Goal: Browse casually: Explore the website without a specific task or goal

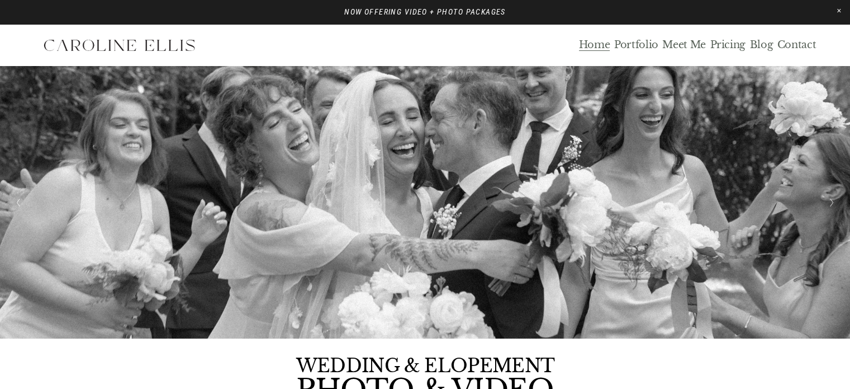
click at [649, 52] on div "Home Portfolio Meet Me Pricing Blog Contact" at bounding box center [425, 45] width 782 height 28
click at [637, 45] on link "Portfolio" at bounding box center [636, 45] width 44 height 13
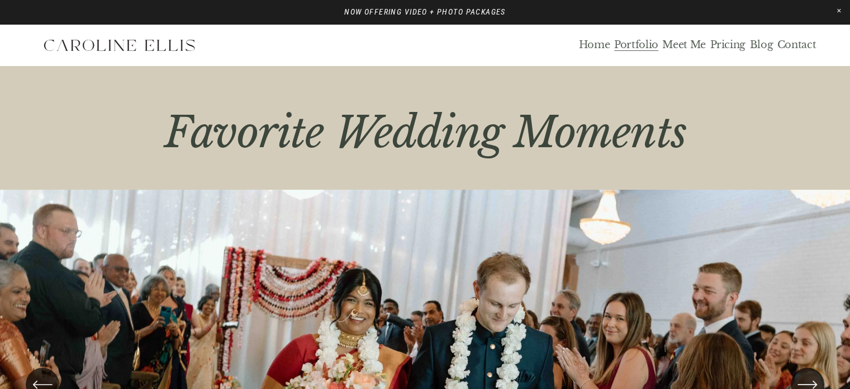
click at [730, 48] on link "Pricing" at bounding box center [728, 45] width 36 height 13
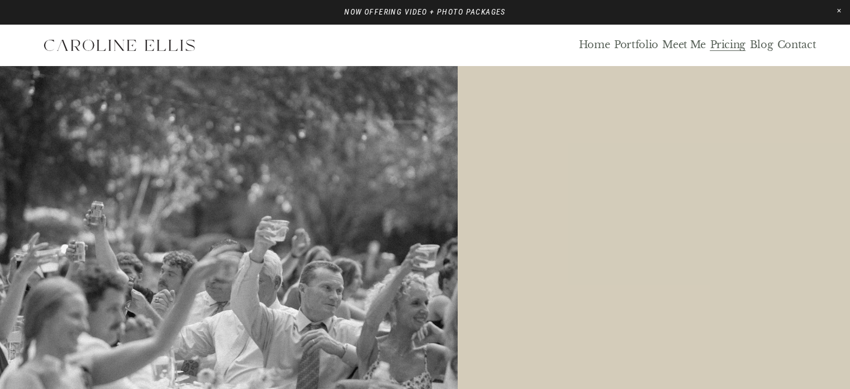
click at [638, 49] on link "Portfolio" at bounding box center [636, 45] width 44 height 13
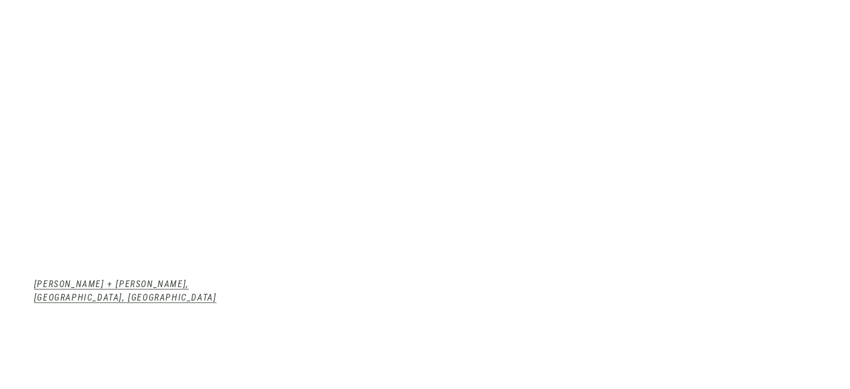
scroll to position [996, 0]
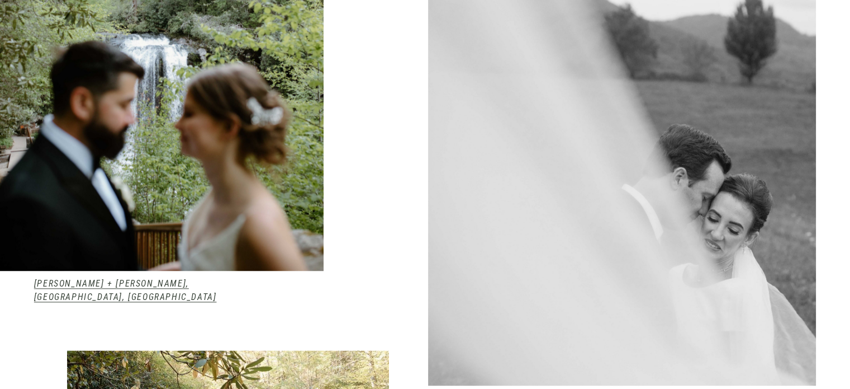
click at [89, 289] on em "Kendall + Tom, Highlands, NC" at bounding box center [125, 290] width 183 height 24
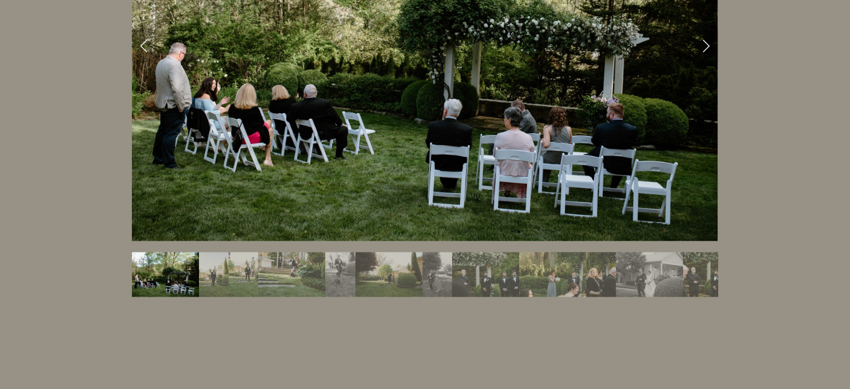
scroll to position [2070, 0]
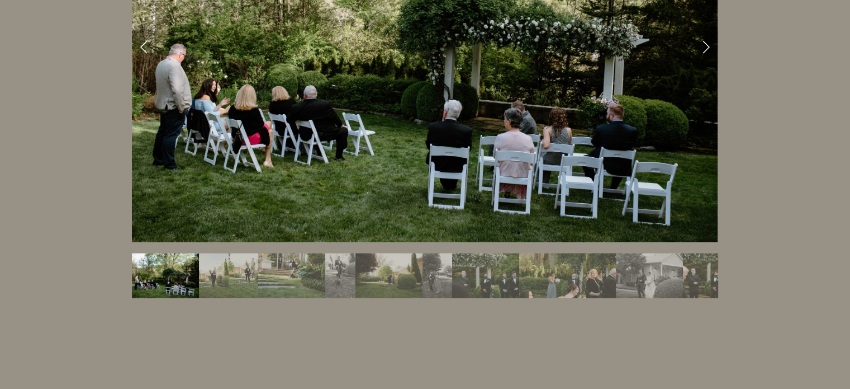
click at [705, 30] on link "Next Slide" at bounding box center [706, 47] width 25 height 34
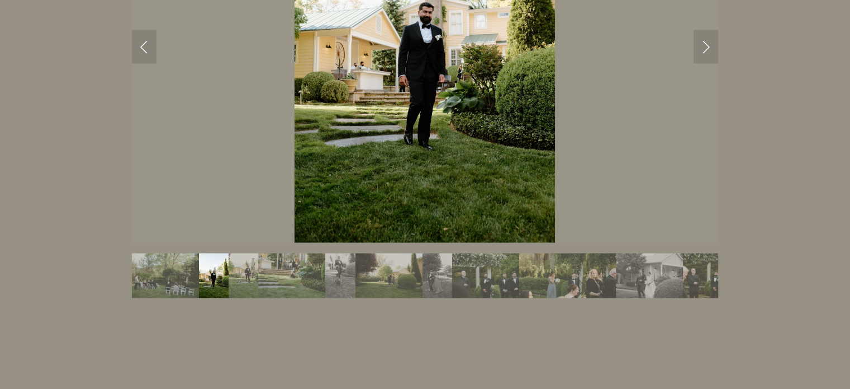
click at [705, 30] on link "Next Slide" at bounding box center [706, 47] width 25 height 34
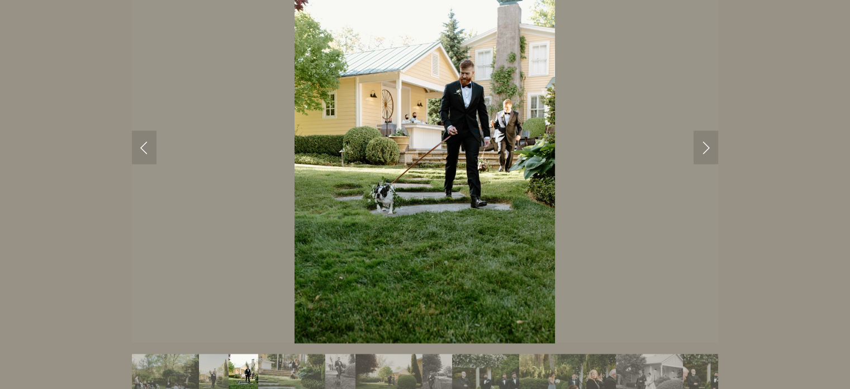
scroll to position [1966, 0]
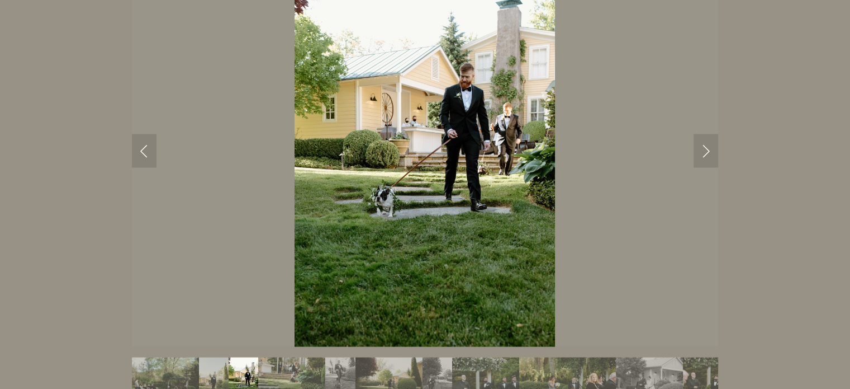
click at [699, 134] on link "Next Slide" at bounding box center [706, 151] width 25 height 34
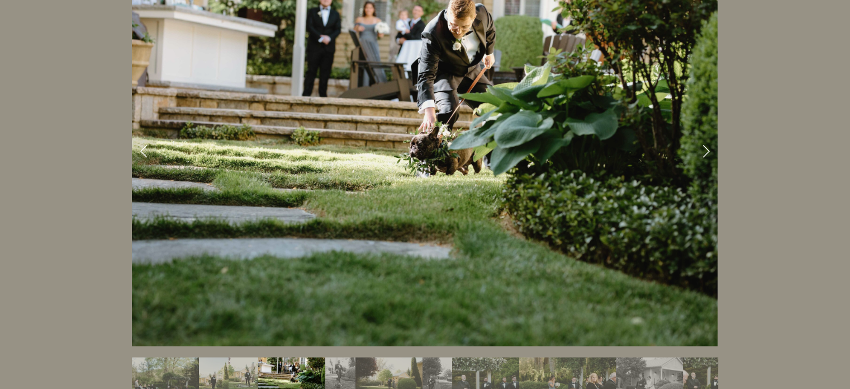
click at [699, 134] on link "Next Slide" at bounding box center [706, 151] width 25 height 34
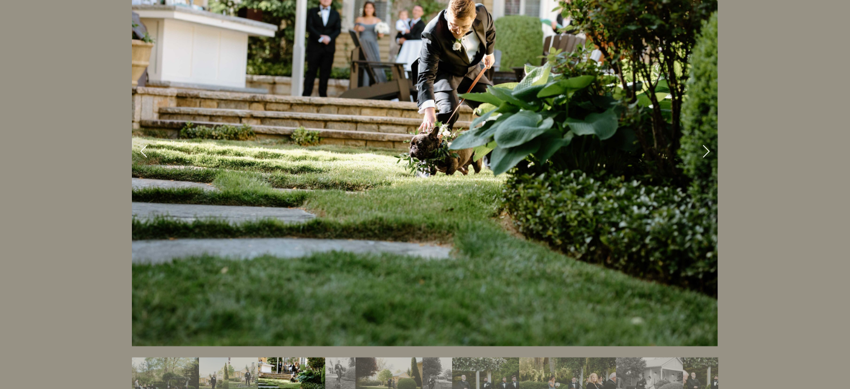
click at [706, 134] on link "Next Slide" at bounding box center [706, 151] width 25 height 34
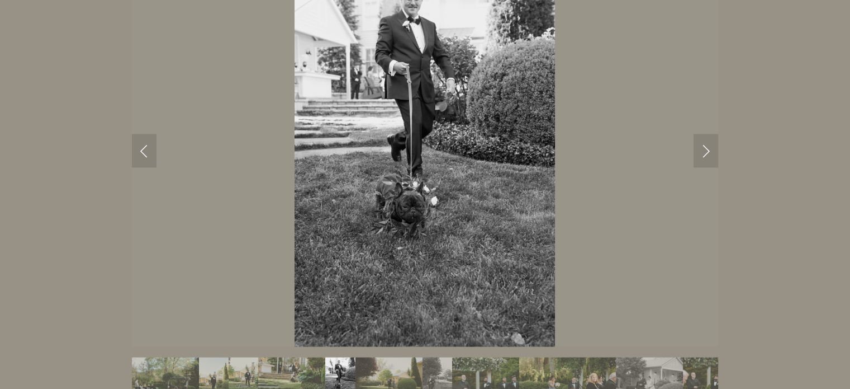
click at [706, 134] on link "Next Slide" at bounding box center [706, 151] width 25 height 34
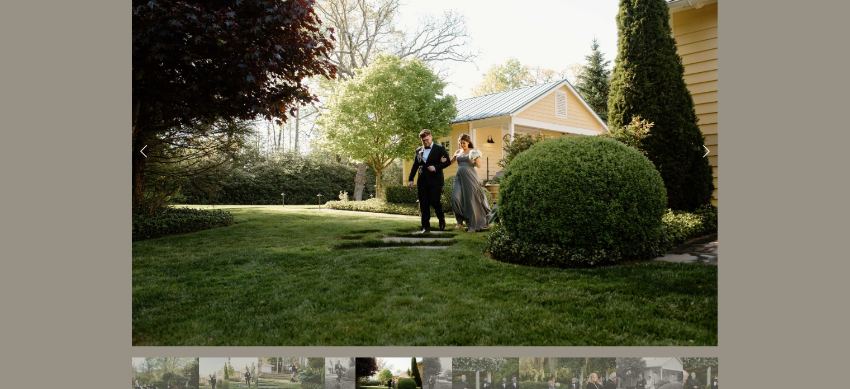
click at [706, 134] on link "Next Slide" at bounding box center [706, 151] width 25 height 34
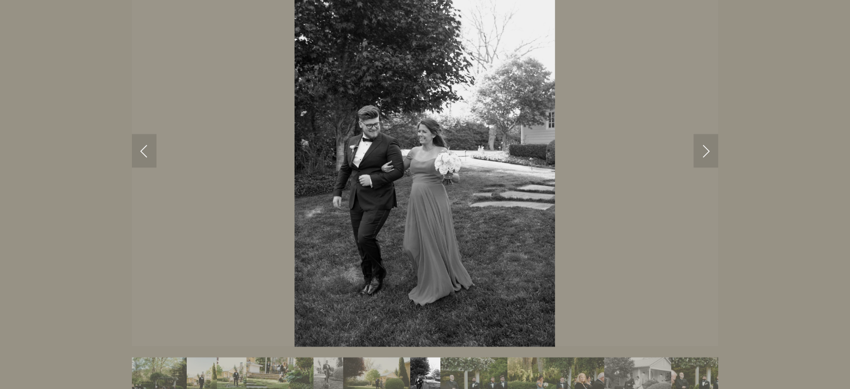
click at [706, 134] on link "Next Slide" at bounding box center [706, 151] width 25 height 34
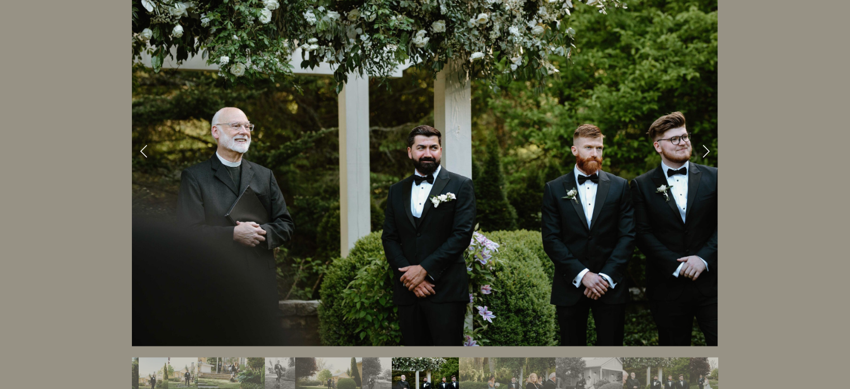
click at [706, 134] on link "Next Slide" at bounding box center [706, 151] width 25 height 34
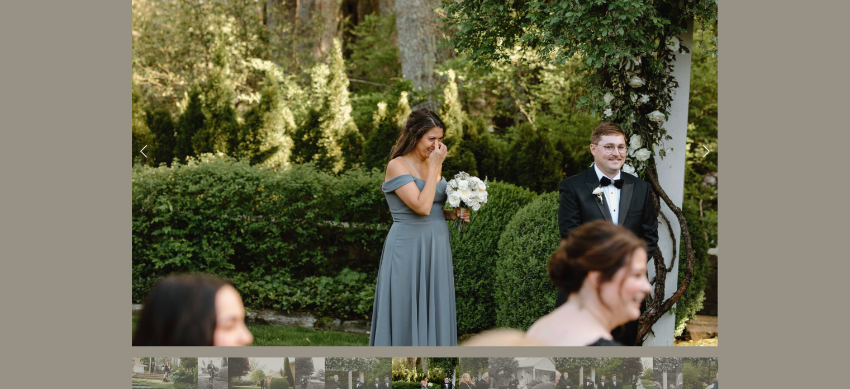
click at [706, 134] on link "Next Slide" at bounding box center [706, 151] width 25 height 34
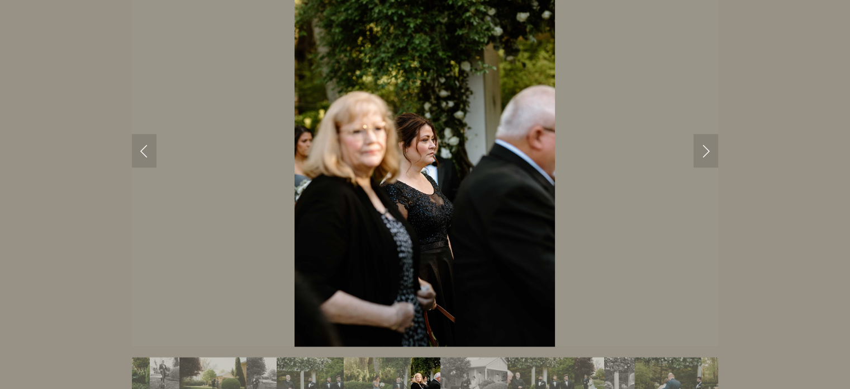
click at [706, 134] on link "Next Slide" at bounding box center [706, 151] width 25 height 34
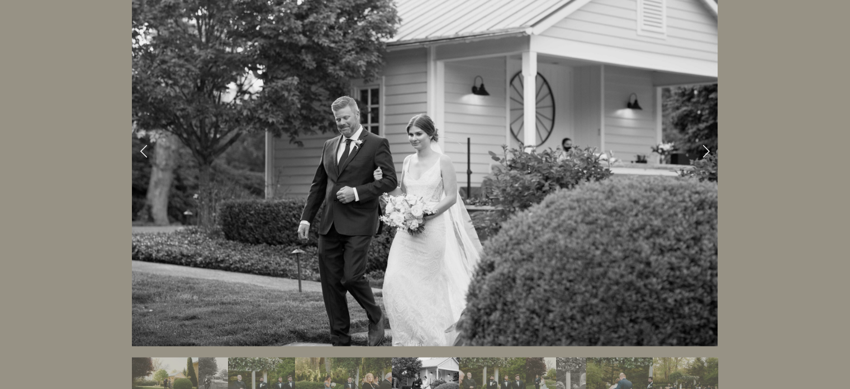
click at [706, 134] on link "Next Slide" at bounding box center [706, 151] width 25 height 34
click at [709, 134] on link "Next Slide" at bounding box center [706, 151] width 25 height 34
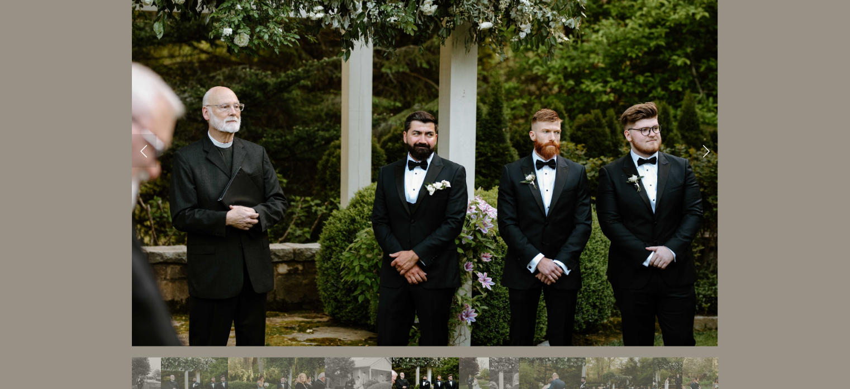
click at [556, 361] on img "Slide 15" at bounding box center [552, 379] width 67 height 45
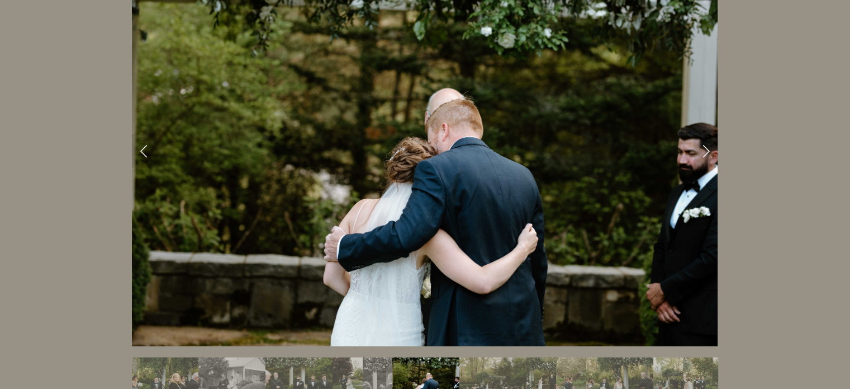
click at [497, 357] on img "Slide 16" at bounding box center [493, 379] width 67 height 45
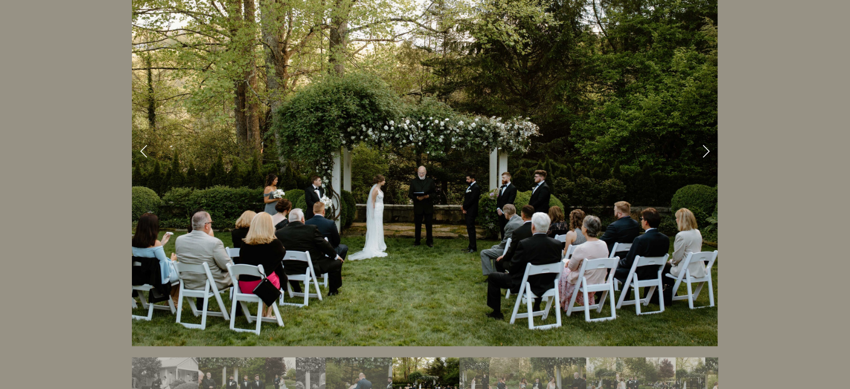
click at [473, 357] on img "Slide 17" at bounding box center [475, 379] width 30 height 45
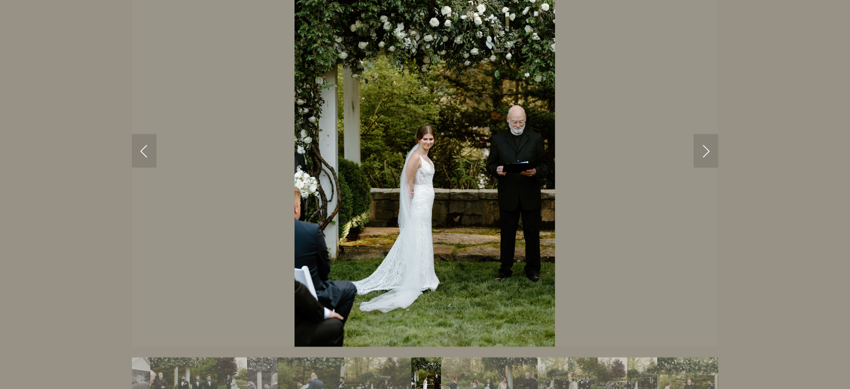
click at [501, 363] on img "Slide 19" at bounding box center [504, 379] width 67 height 45
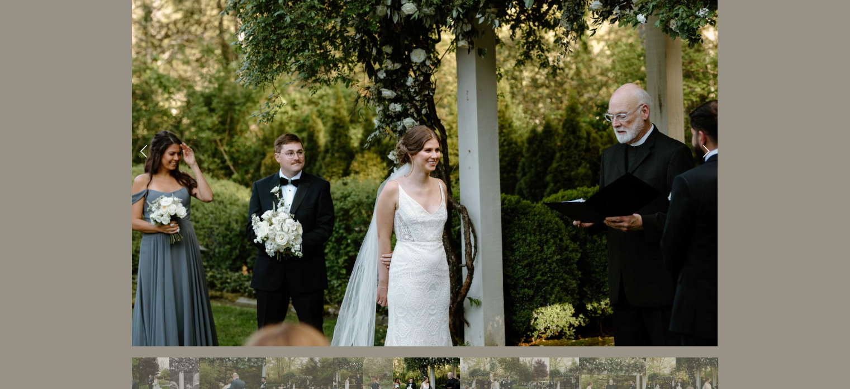
click at [501, 363] on img "Slide 21" at bounding box center [505, 379] width 30 height 45
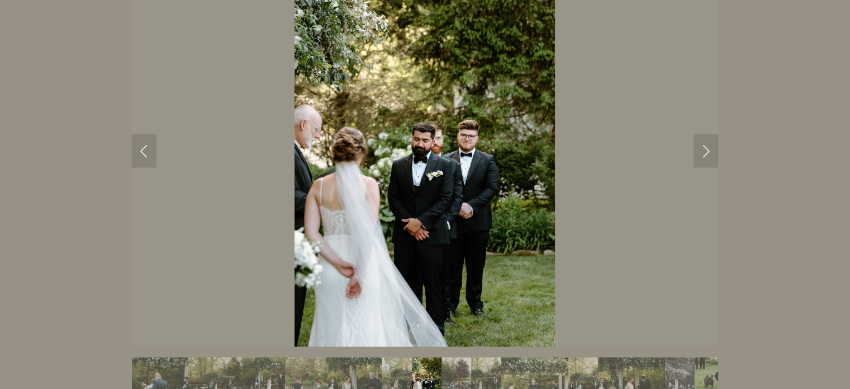
click at [507, 365] on img "Slide 24" at bounding box center [534, 379] width 67 height 45
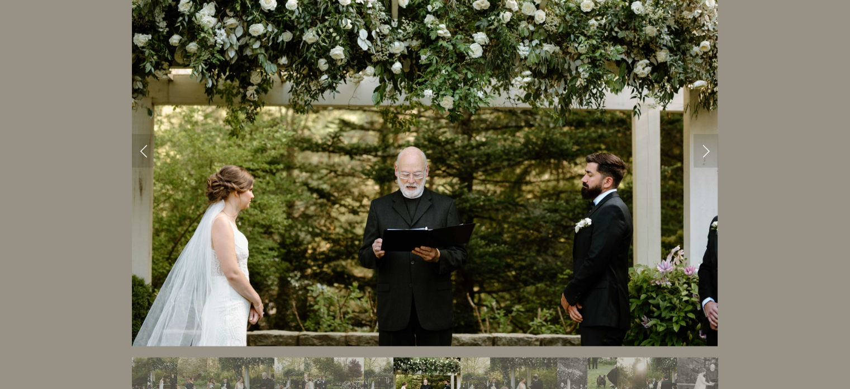
click at [507, 365] on img "Slide 26" at bounding box center [523, 379] width 67 height 45
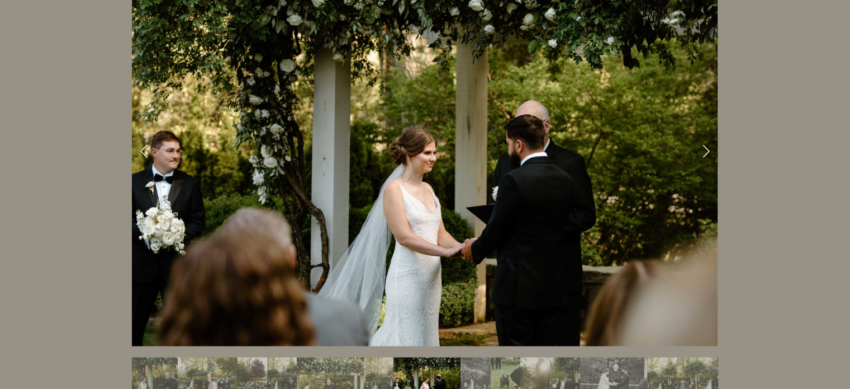
click at [507, 365] on img "Slide 28" at bounding box center [506, 379] width 30 height 45
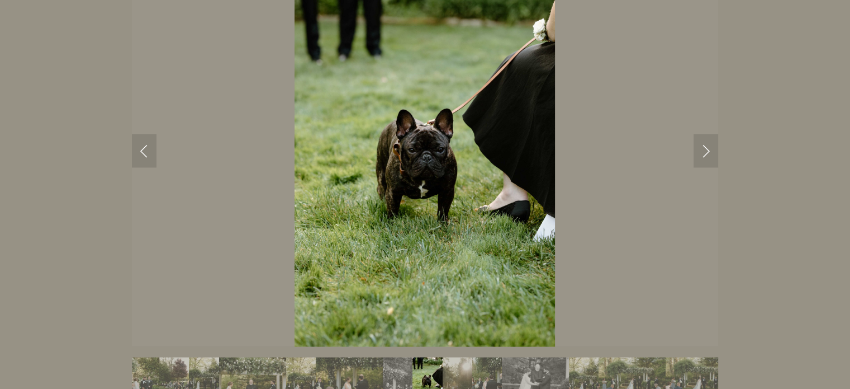
click at [507, 365] on img "Slide 31" at bounding box center [535, 379] width 67 height 45
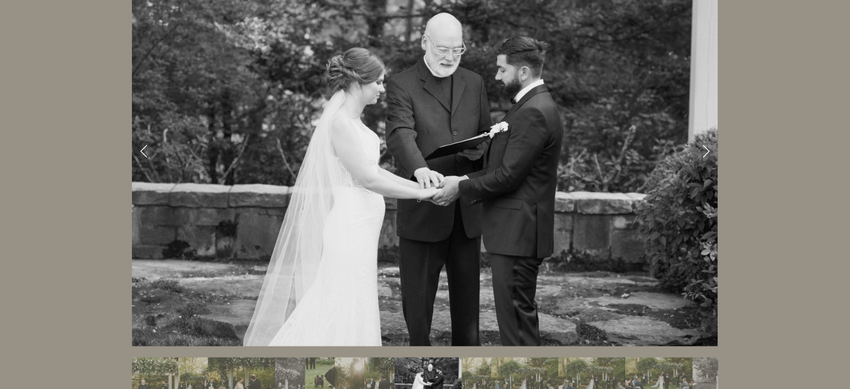
click at [507, 365] on img "Slide 33" at bounding box center [524, 379] width 67 height 45
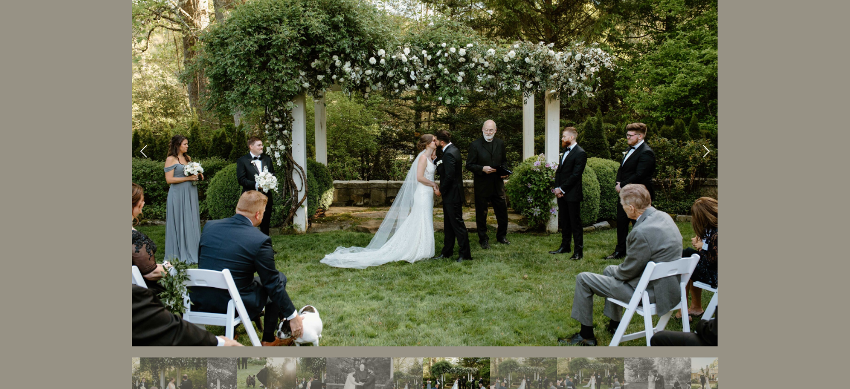
click at [507, 365] on img "Slide 34" at bounding box center [523, 379] width 67 height 45
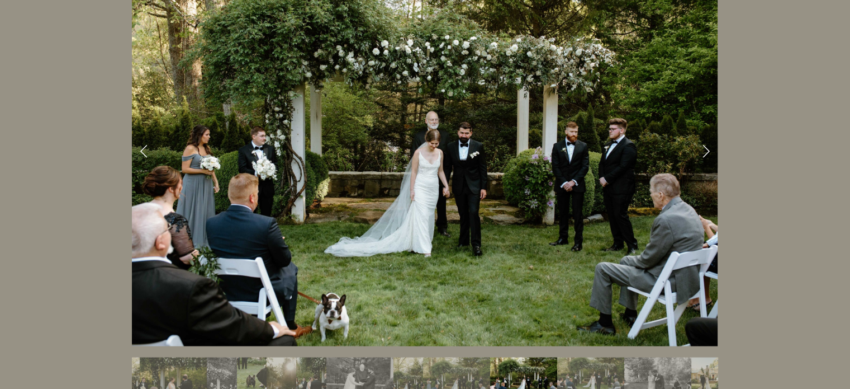
click at [507, 365] on img "Slide 34" at bounding box center [523, 379] width 67 height 45
click at [577, 357] on img "Slide 35" at bounding box center [590, 379] width 67 height 45
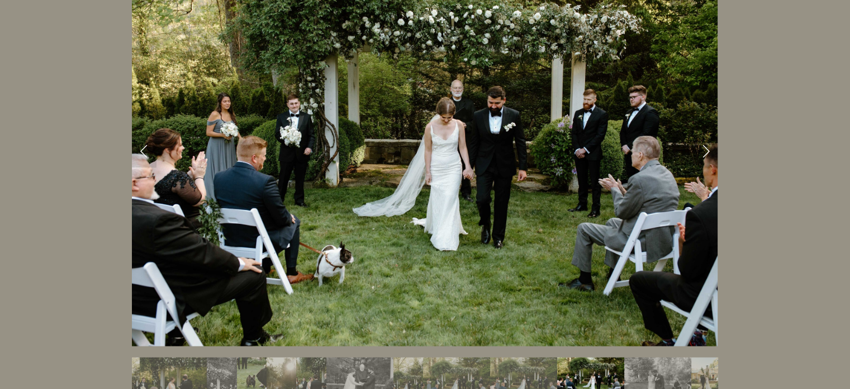
click at [632, 357] on img "Slide 36" at bounding box center [657, 379] width 67 height 45
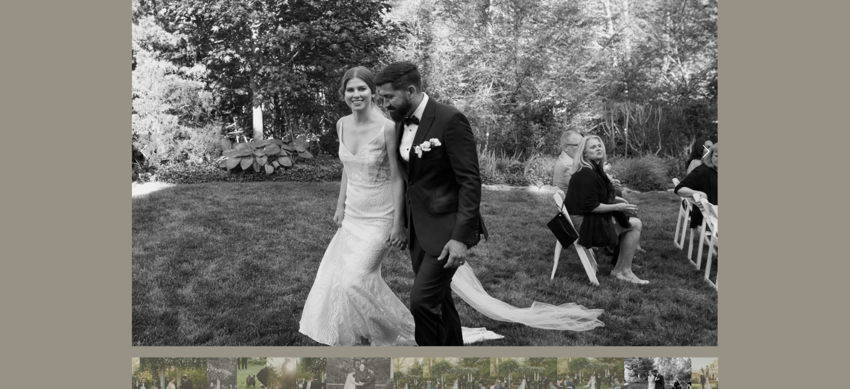
click at [659, 357] on img "Slide 36" at bounding box center [657, 379] width 67 height 45
click at [694, 357] on img "Slide 37" at bounding box center [707, 379] width 30 height 45
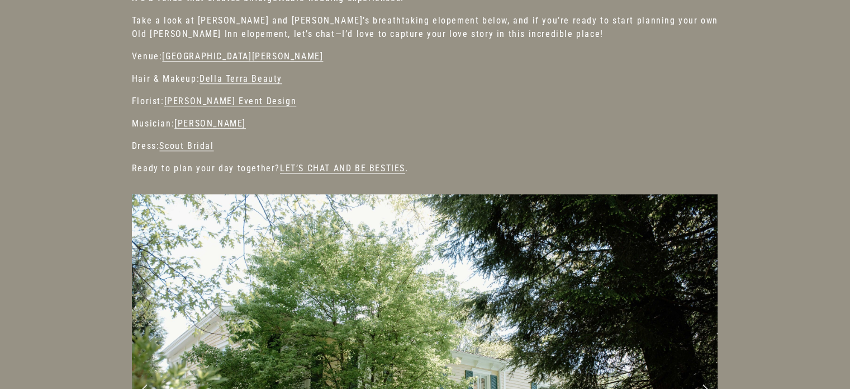
scroll to position [902, 0]
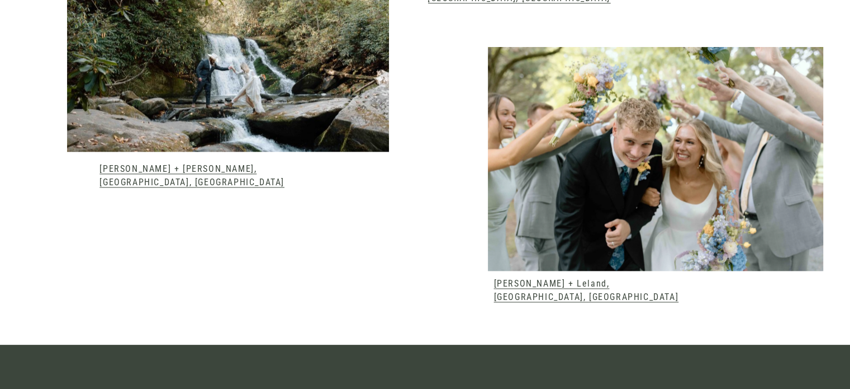
scroll to position [1418, 0]
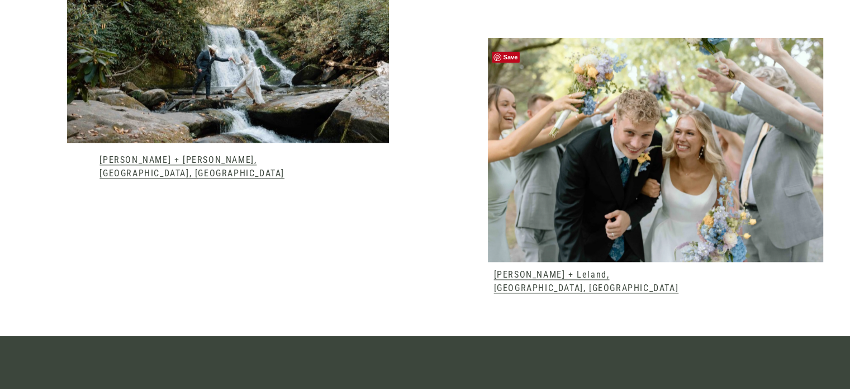
click at [607, 167] on div at bounding box center [656, 150] width 338 height 224
click at [538, 285] on link "Emma + Leland, Andrews, NC" at bounding box center [586, 281] width 185 height 24
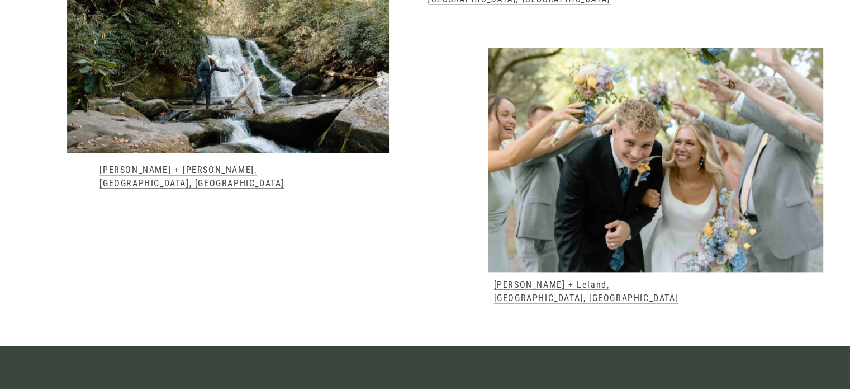
click at [590, 295] on link "[PERSON_NAME] + Leland, [GEOGRAPHIC_DATA], [GEOGRAPHIC_DATA]" at bounding box center [586, 291] width 185 height 24
